Goal: Information Seeking & Learning: Learn about a topic

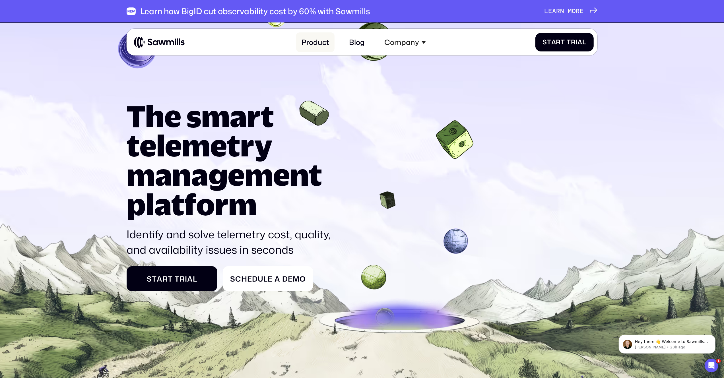
click at [316, 42] on link "Product" at bounding box center [315, 42] width 38 height 20
